Goal: Transaction & Acquisition: Purchase product/service

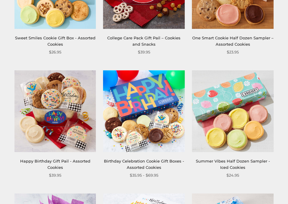
scroll to position [301, 0]
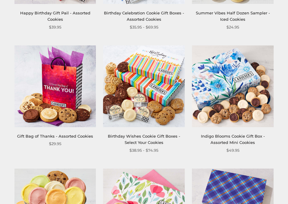
click at [44, 42] on img at bounding box center [144, 86] width 82 height 82
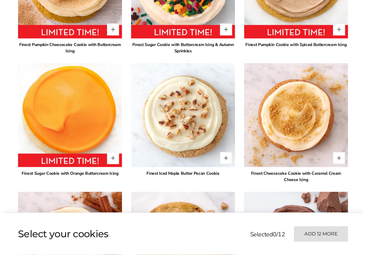
scroll to position [571, 0]
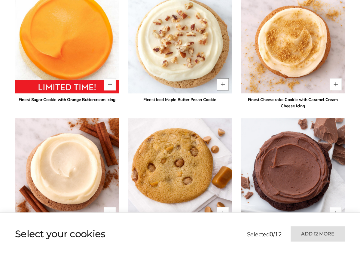
click at [222, 90] on button "Quantity button plus" at bounding box center [223, 84] width 12 height 12
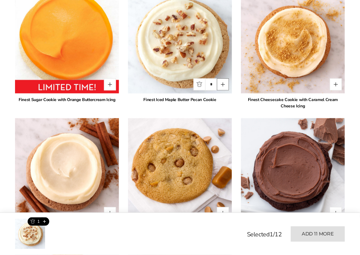
click at [221, 90] on button "Quantity button plus" at bounding box center [223, 84] width 12 height 12
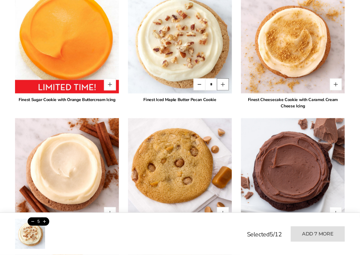
click at [221, 90] on button "Quantity button plus" at bounding box center [223, 84] width 12 height 12
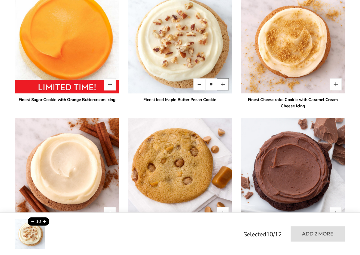
click at [221, 90] on button "Quantity button plus" at bounding box center [223, 84] width 12 height 12
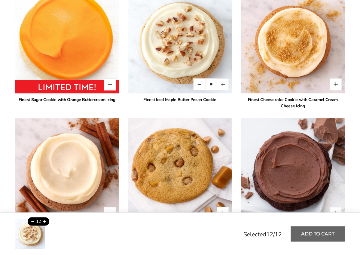
click at [288, 204] on button "Add to cart" at bounding box center [318, 233] width 54 height 15
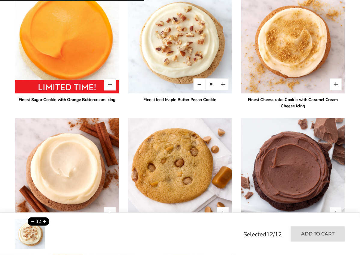
type input "*"
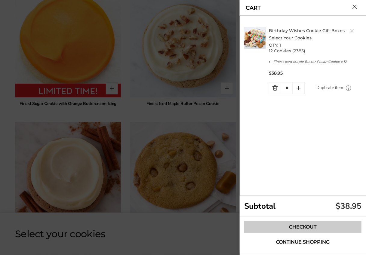
click at [288, 204] on link "Checkout" at bounding box center [302, 227] width 117 height 12
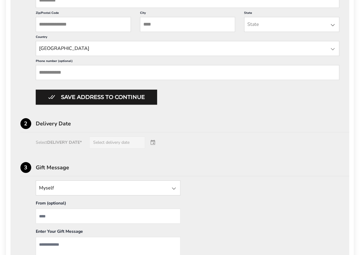
scroll to position [506, 0]
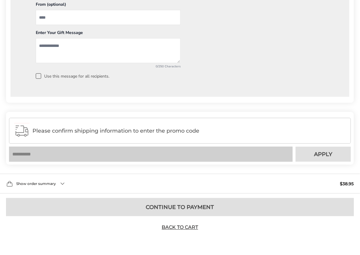
click at [66, 191] on div "Show order summary $38.95" at bounding box center [180, 184] width 360 height 20
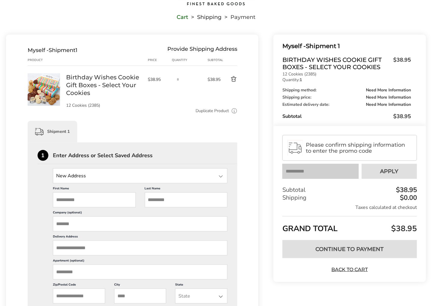
scroll to position [0, 0]
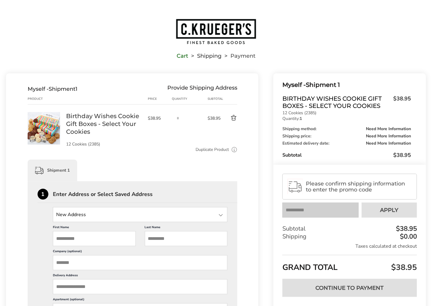
click at [137, 217] on input "State" at bounding box center [140, 214] width 175 height 15
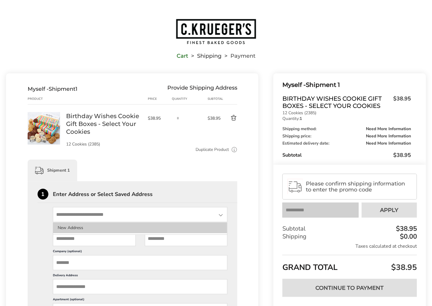
click at [109, 230] on li "New Address" at bounding box center [140, 227] width 174 height 11
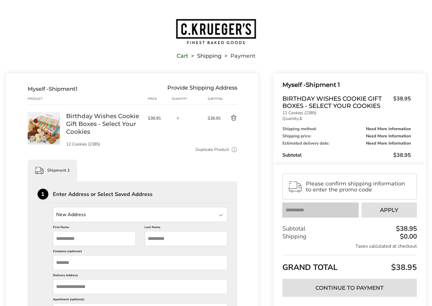
click at [109, 242] on input "First Name" at bounding box center [94, 238] width 83 height 15
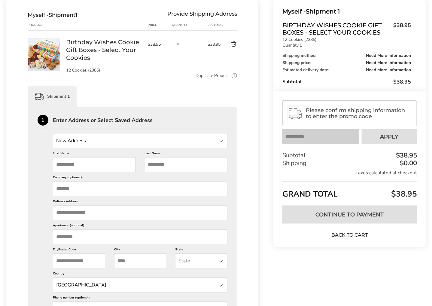
scroll to position [90, 0]
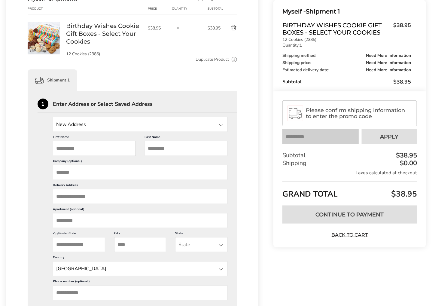
click at [102, 152] on input "First Name" at bounding box center [94, 148] width 83 height 15
type input "**"
click at [175, 140] on label "Last Name" at bounding box center [186, 138] width 83 height 6
click at [175, 141] on input "Last Name" at bounding box center [186, 148] width 83 height 15
click at [176, 140] on label "Last Name" at bounding box center [186, 138] width 83 height 6
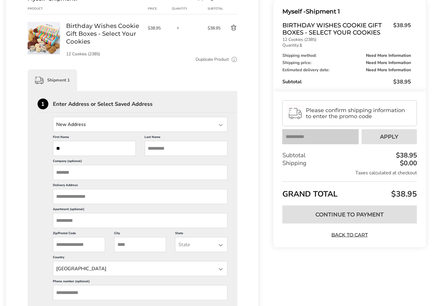
click at [176, 141] on input "Last Name" at bounding box center [186, 148] width 83 height 15
click at [176, 145] on input "Last Name" at bounding box center [186, 148] width 83 height 15
type input "**"
click at [160, 173] on input "Company (optional)" at bounding box center [140, 172] width 175 height 15
type input "*"
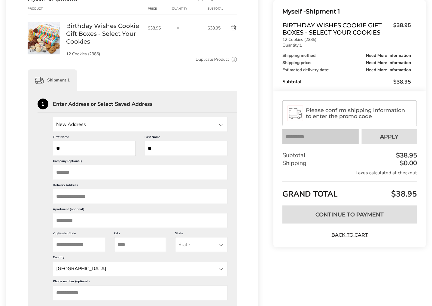
click at [142, 169] on input "Company (optional)" at bounding box center [140, 172] width 175 height 15
type input "****"
click at [142, 203] on input "Delivery Address" at bounding box center [140, 196] width 175 height 15
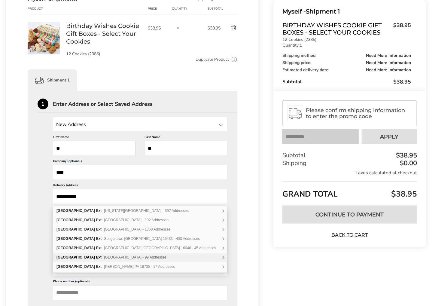
scroll to position [0, 0]
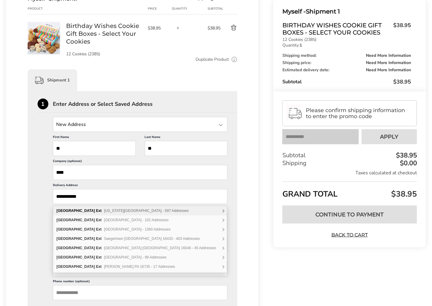
click at [100, 214] on div "Park Avenue Ext Nevada City CA 95959 - 597 Addresses" at bounding box center [140, 210] width 174 height 9
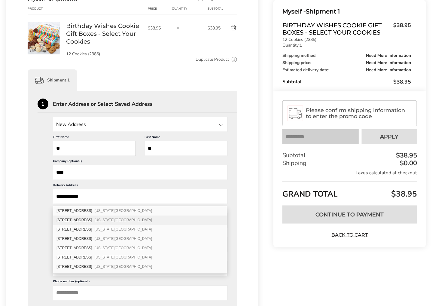
click at [98, 221] on span "Nevada City CA 95959" at bounding box center [124, 220] width 58 height 4
type input "**********"
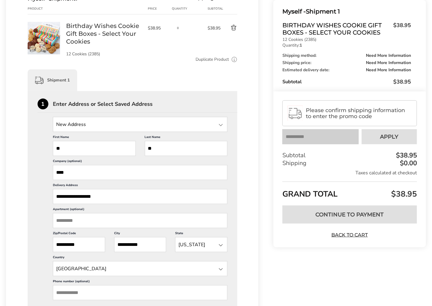
click at [98, 220] on input "Apartment (optional)" at bounding box center [140, 220] width 175 height 15
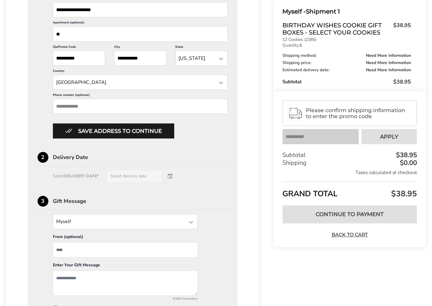
scroll to position [260, 0]
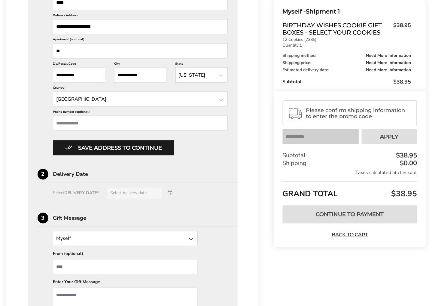
type input "**"
click at [106, 129] on input "Phone number (optional)" at bounding box center [140, 123] width 175 height 15
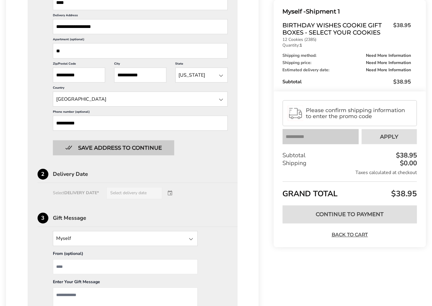
type input "**********"
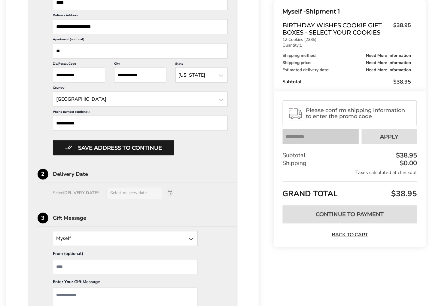
drag, startPoint x: 133, startPoint y: 151, endPoint x: 154, endPoint y: 163, distance: 24.1
click at [133, 151] on button "Save address to continue" at bounding box center [113, 147] width 121 height 15
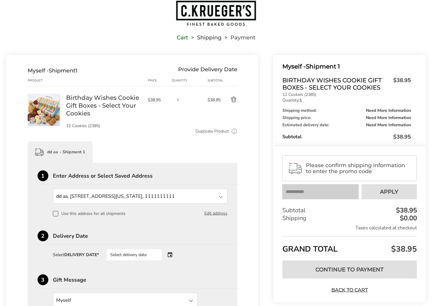
scroll to position [180, 0]
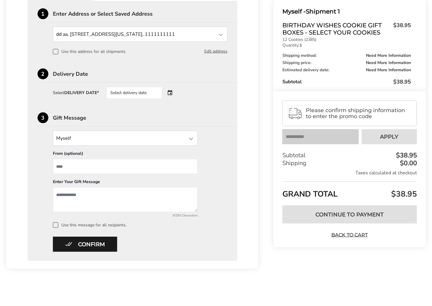
click at [109, 173] on input "From" at bounding box center [125, 166] width 145 height 15
type input "**"
click at [133, 206] on textarea "Add a message" at bounding box center [125, 199] width 145 height 25
type textarea "***"
drag, startPoint x: 55, startPoint y: 228, endPoint x: 60, endPoint y: 228, distance: 4.2
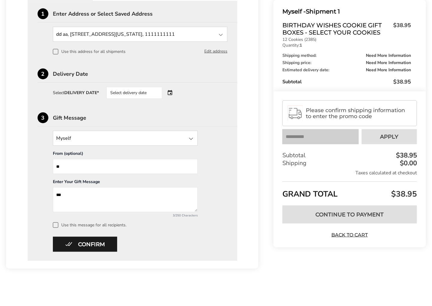
click at [56, 228] on span at bounding box center [55, 224] width 5 height 5
click at [84, 242] on button "Confirm" at bounding box center [85, 244] width 64 height 15
click at [150, 91] on div "Select delivery date" at bounding box center [134, 93] width 56 height 12
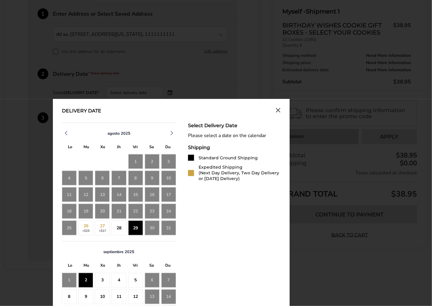
click at [139, 224] on div "29" at bounding box center [135, 228] width 15 height 15
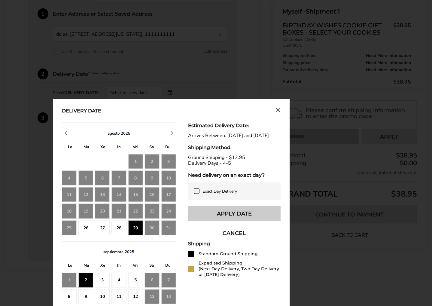
click at [217, 213] on button "Apply Date" at bounding box center [234, 213] width 93 height 15
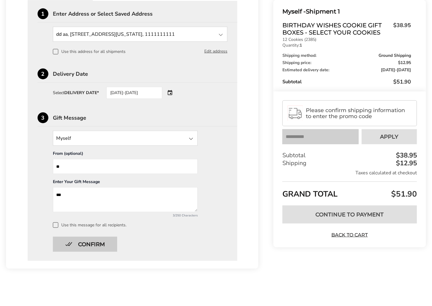
click at [101, 247] on button "Confirm" at bounding box center [85, 244] width 64 height 15
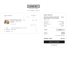
scroll to position [19, 0]
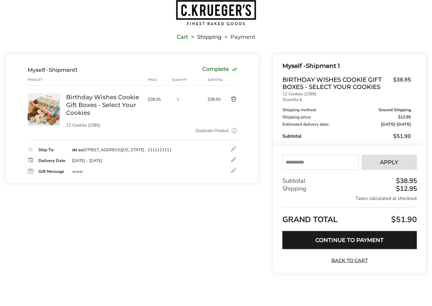
paste input "*****"
type input "*****"
click at [360, 163] on span "Apply" at bounding box center [390, 162] width 18 height 5
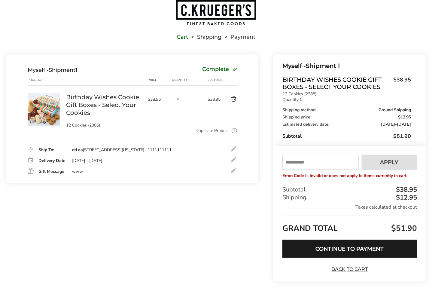
click at [0, 0] on p "Error: Code is invalid or does not apply to items currently in cart." at bounding box center [0, 0] width 0 height 0
drag, startPoint x: 317, startPoint y: 179, endPoint x: 252, endPoint y: 190, distance: 65.9
click at [243, 193] on div "Contact Information: Fill in the E-mail field Confirm Myself - Shipment 1 Compl…" at bounding box center [132, 172] width 253 height 236
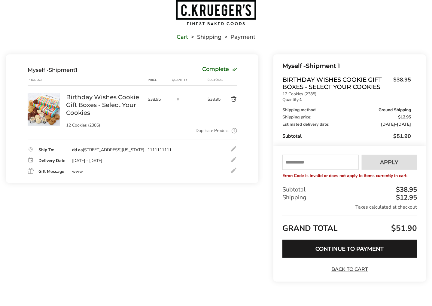
click at [299, 166] on input "text" at bounding box center [321, 162] width 76 height 15
type input "*"
click at [360, 164] on span "Apply" at bounding box center [390, 162] width 18 height 5
